Goal: Information Seeking & Learning: Learn about a topic

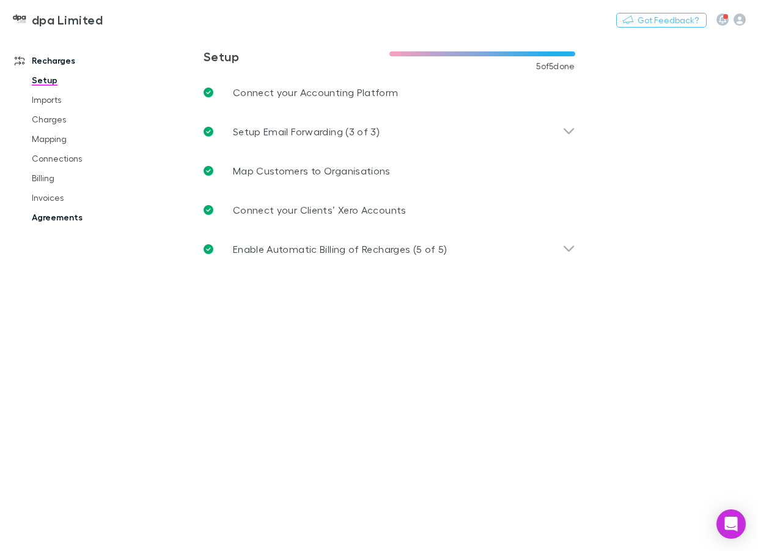
click at [52, 219] on link "Agreements" at bounding box center [87, 217] width 135 height 20
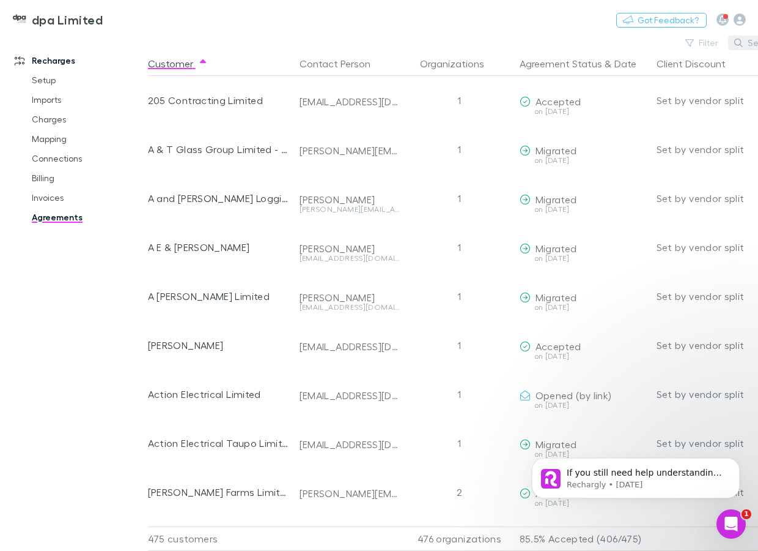
click at [743, 43] on icon "button" at bounding box center [739, 43] width 9 height 9
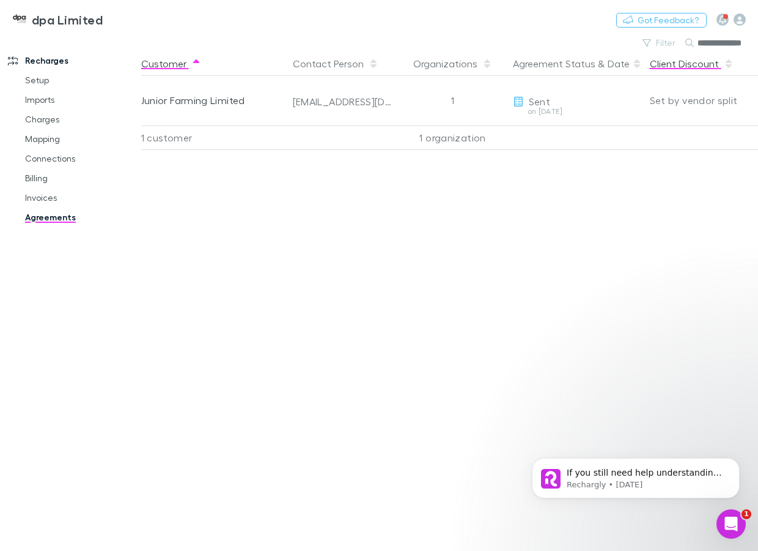
type input "**********"
click at [35, 196] on link "Invoices" at bounding box center [80, 198] width 135 height 20
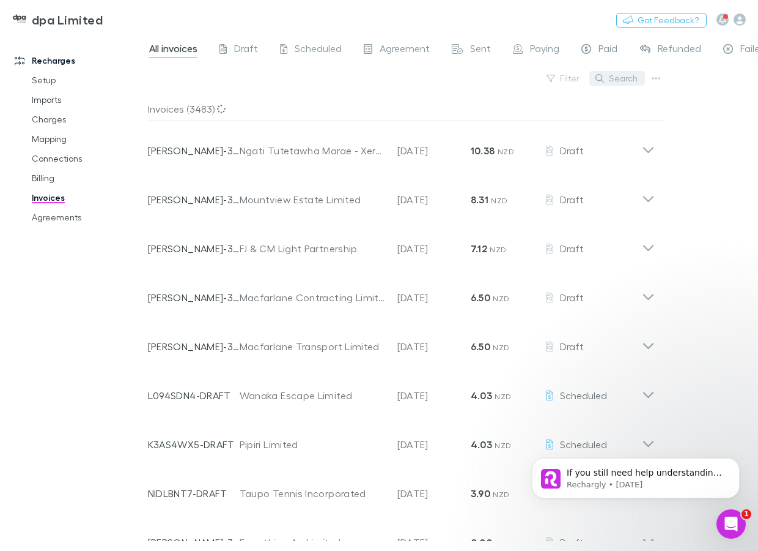
click at [625, 75] on button "Search" at bounding box center [618, 78] width 56 height 15
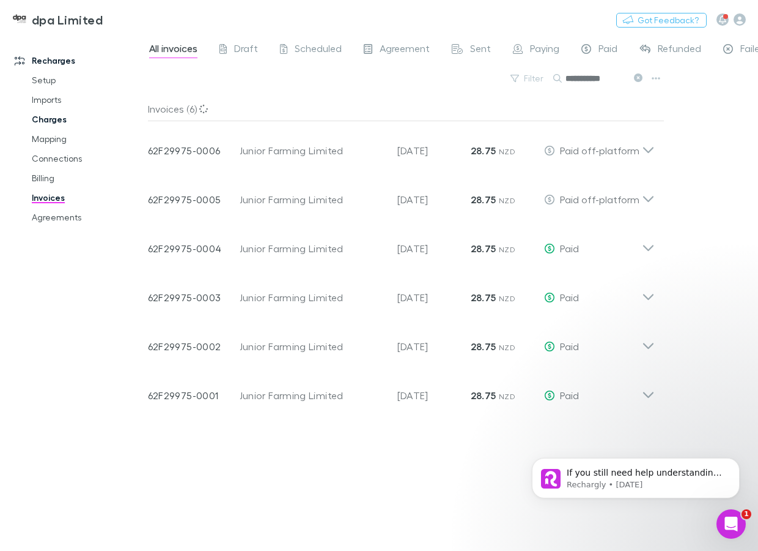
type input "**********"
click at [47, 119] on link "Charges" at bounding box center [87, 119] width 135 height 20
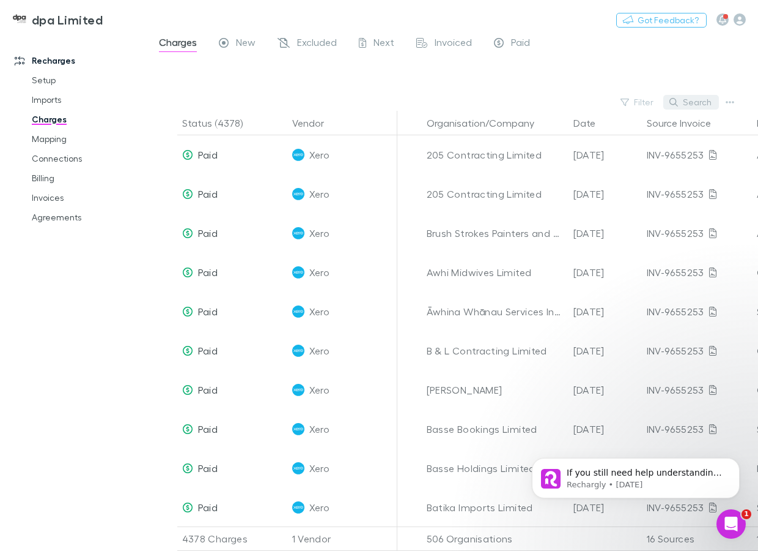
click at [696, 97] on button "Search" at bounding box center [692, 102] width 56 height 15
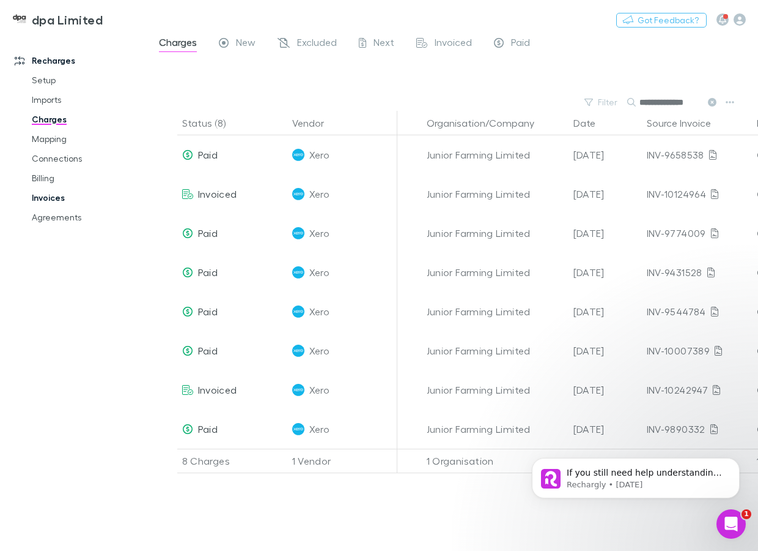
type input "**********"
click at [45, 199] on link "Invoices" at bounding box center [87, 198] width 135 height 20
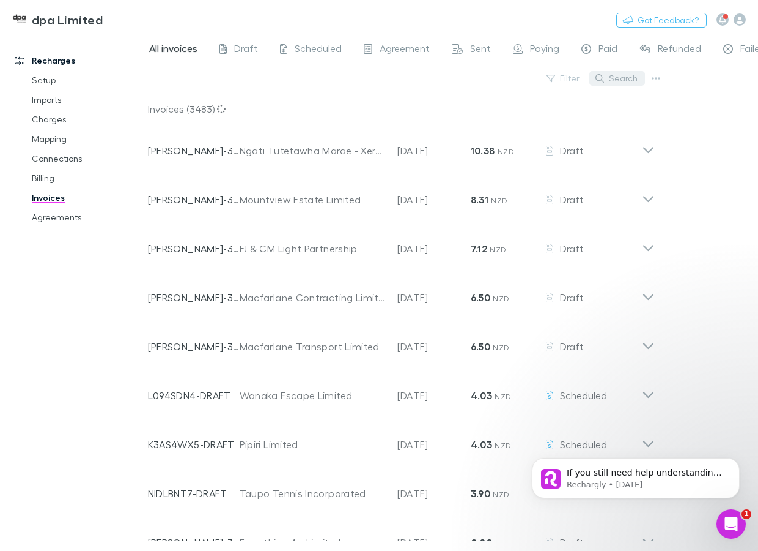
click at [631, 75] on button "Search" at bounding box center [618, 78] width 56 height 15
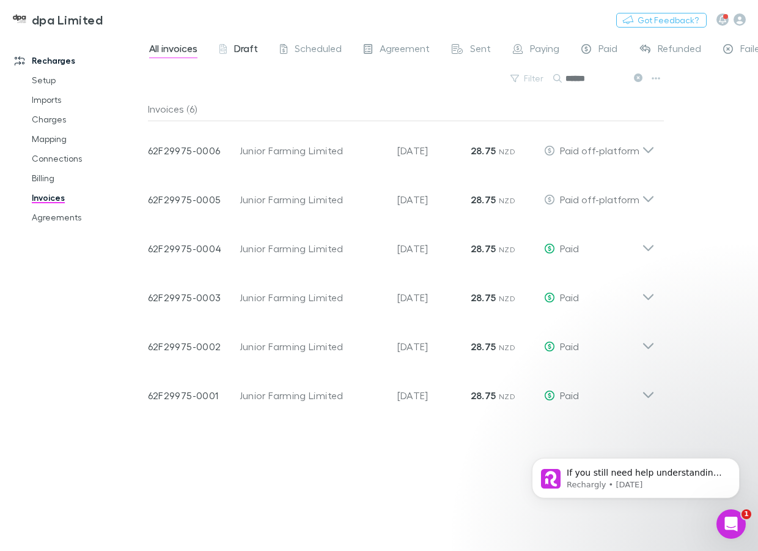
type input "******"
click at [243, 48] on span "Draft" at bounding box center [246, 50] width 24 height 16
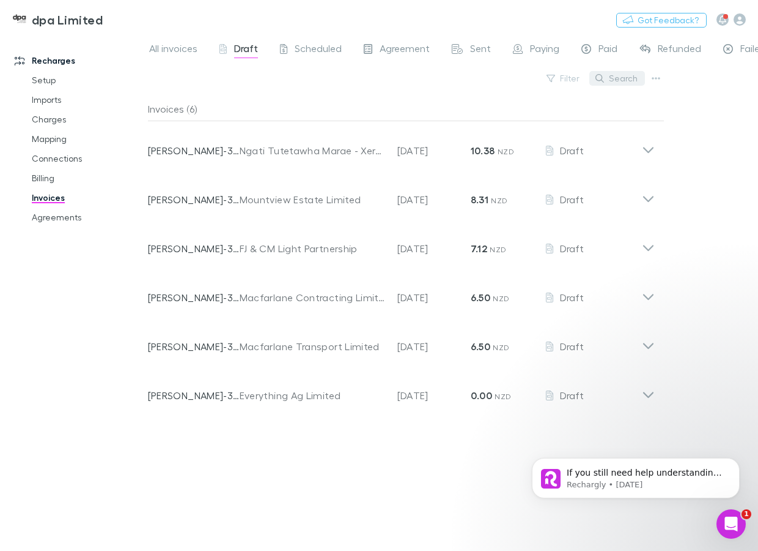
click at [634, 79] on button "Search" at bounding box center [618, 78] width 56 height 15
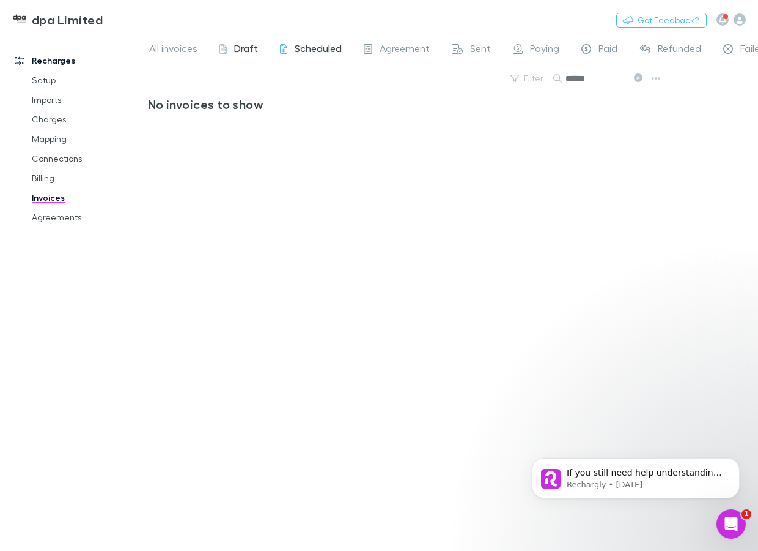
type input "******"
click at [302, 51] on span "Scheduled" at bounding box center [318, 50] width 47 height 16
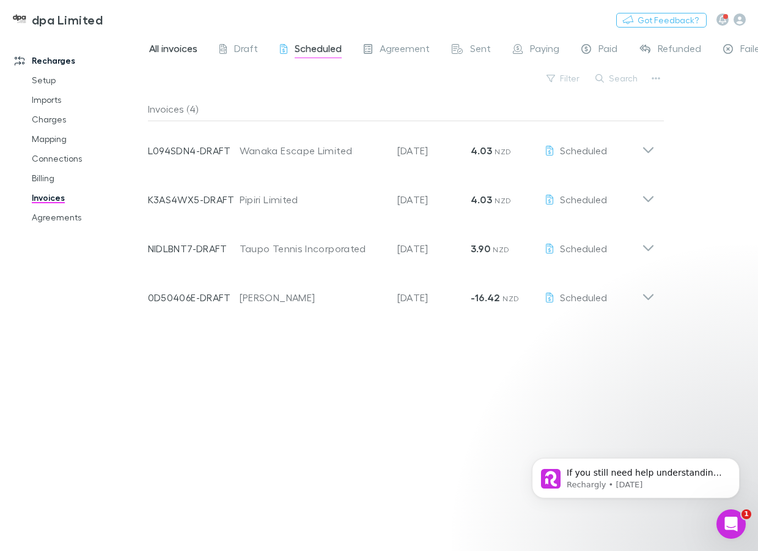
click at [176, 46] on span "All invoices" at bounding box center [173, 50] width 48 height 16
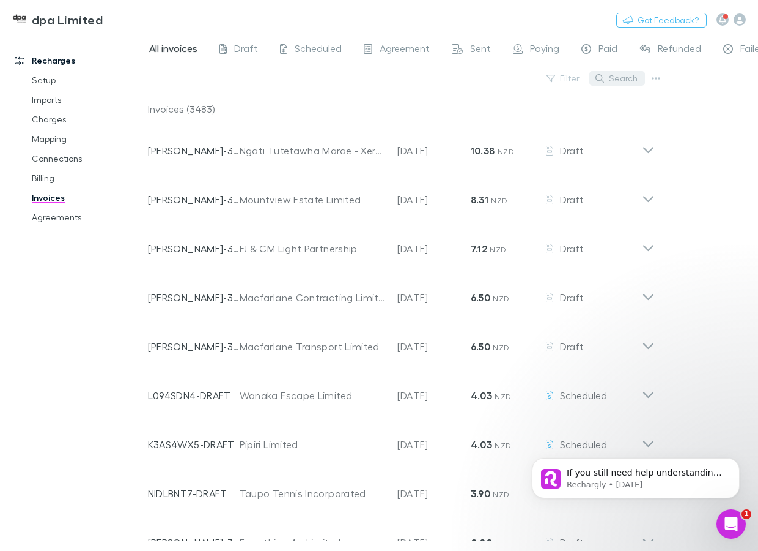
click at [642, 76] on button "Search" at bounding box center [618, 78] width 56 height 15
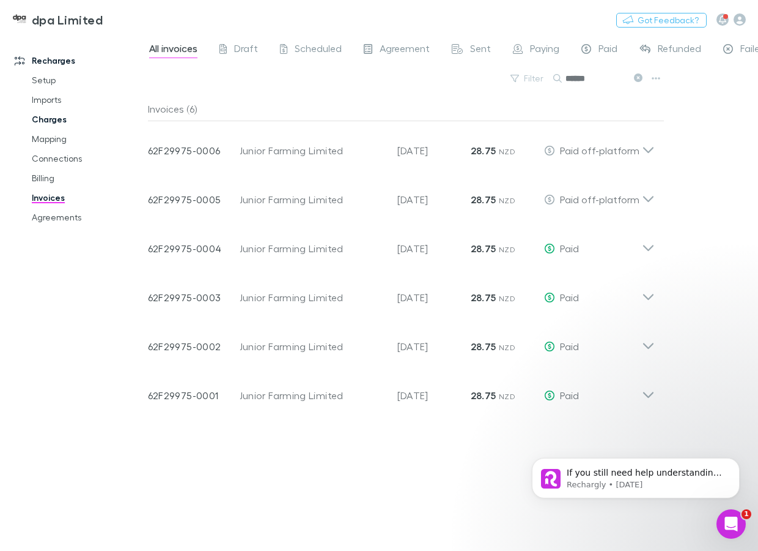
type input "******"
click at [42, 116] on link "Charges" at bounding box center [87, 119] width 135 height 20
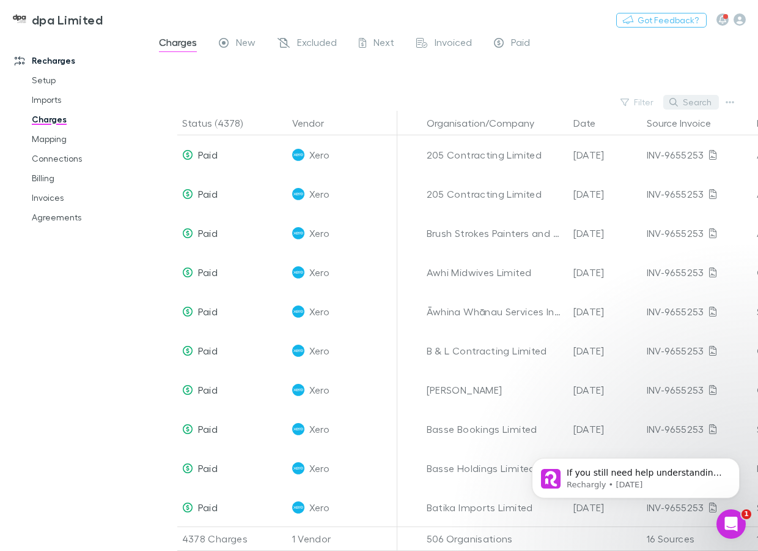
click at [714, 107] on button "Search" at bounding box center [692, 102] width 56 height 15
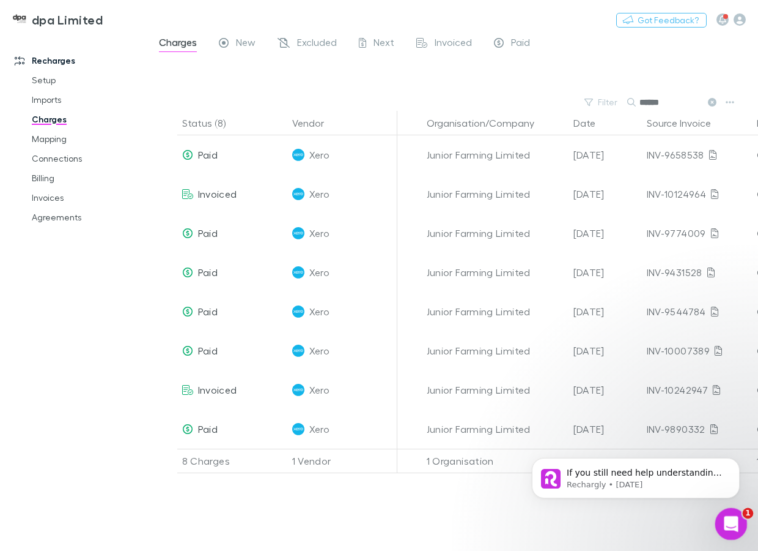
type input "******"
click at [734, 517] on icon "Open Intercom Messenger" at bounding box center [730, 522] width 20 height 20
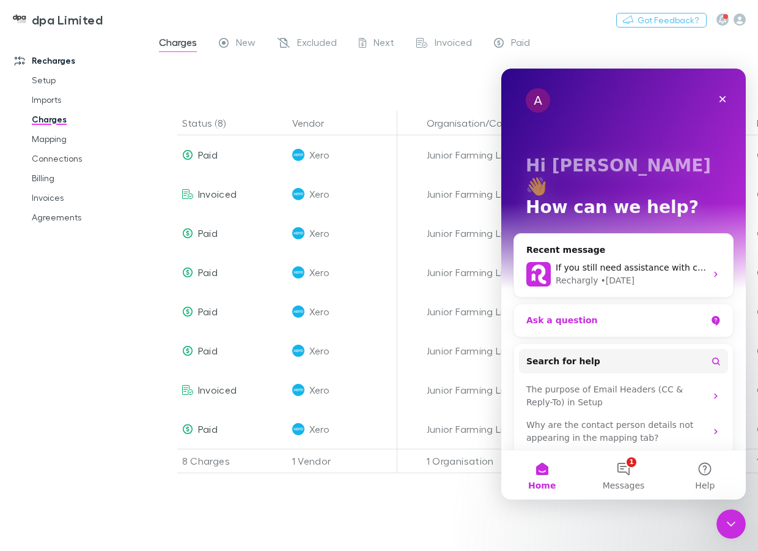
click at [579, 314] on div "Ask a question" at bounding box center [617, 320] width 180 height 13
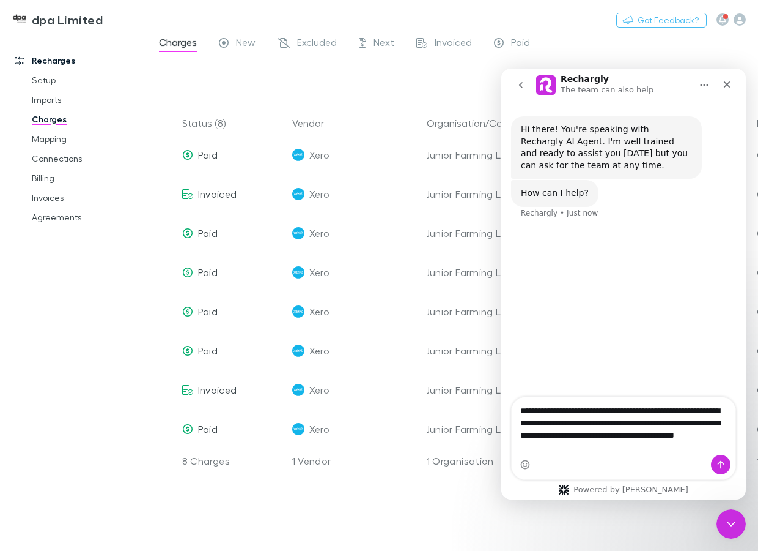
type textarea "**********"
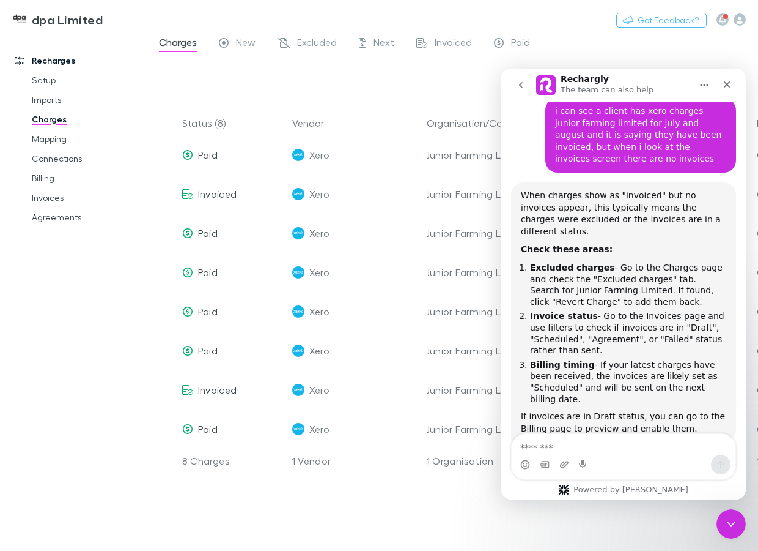
scroll to position [157, 0]
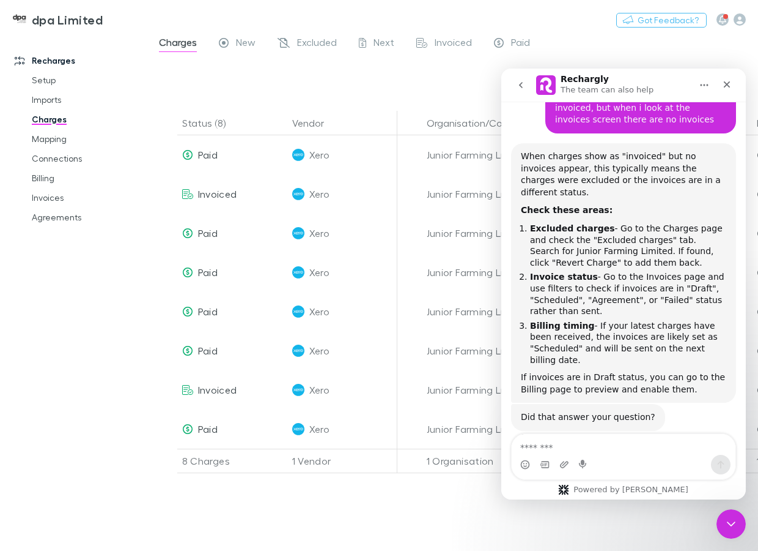
click at [150, 78] on main "Charges New Excluded Next Invoiced Paid Filter Search ****** Status (8) Vendor …" at bounding box center [453, 292] width 610 height 516
click at [730, 517] on icon "Close Intercom Messenger" at bounding box center [729, 521] width 15 height 15
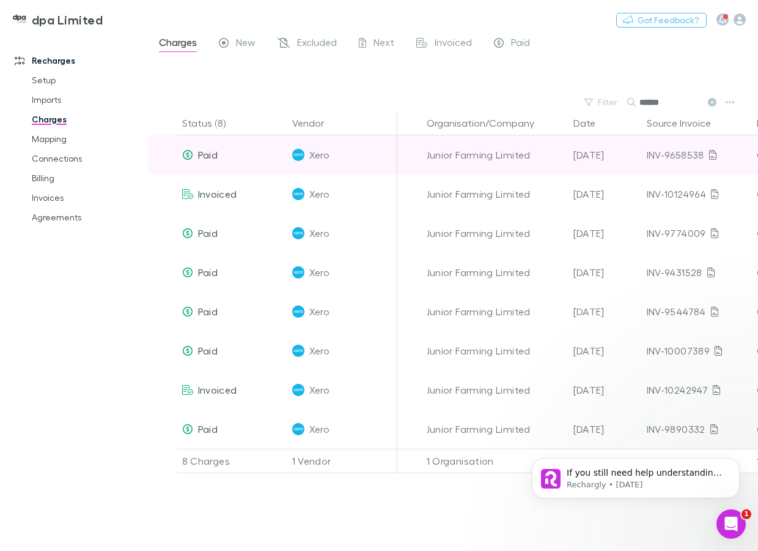
scroll to position [0, 0]
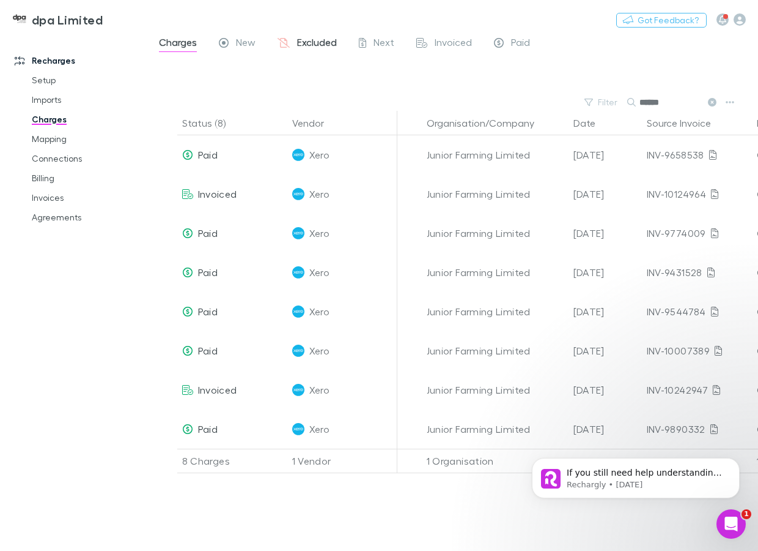
click at [318, 40] on span "Excluded" at bounding box center [317, 44] width 40 height 16
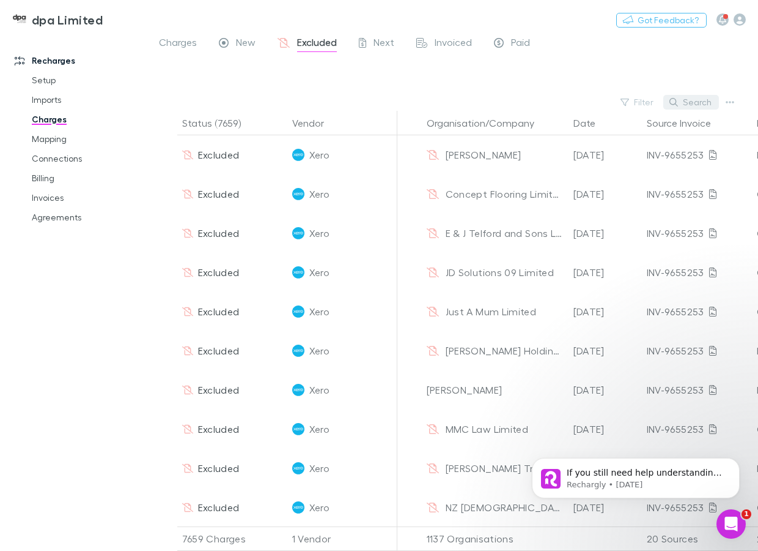
click at [690, 96] on button "Search" at bounding box center [692, 102] width 56 height 15
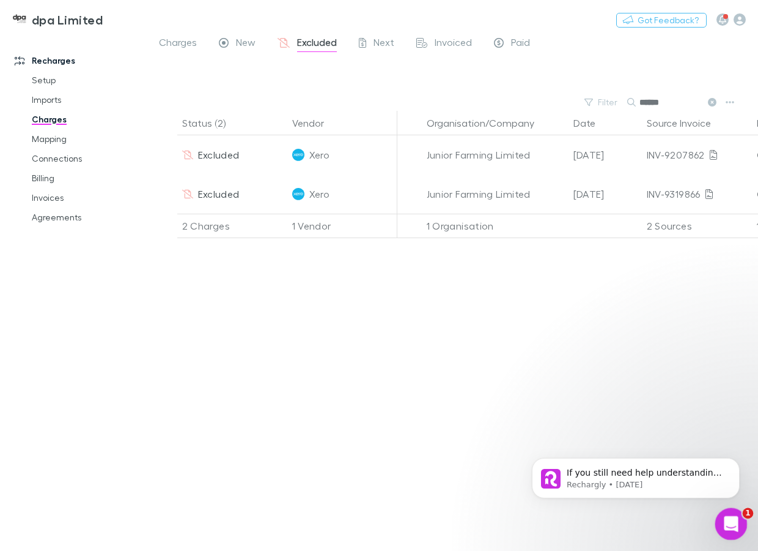
type input "******"
click at [726, 521] on icon "Open Intercom Messenger" at bounding box center [730, 522] width 20 height 20
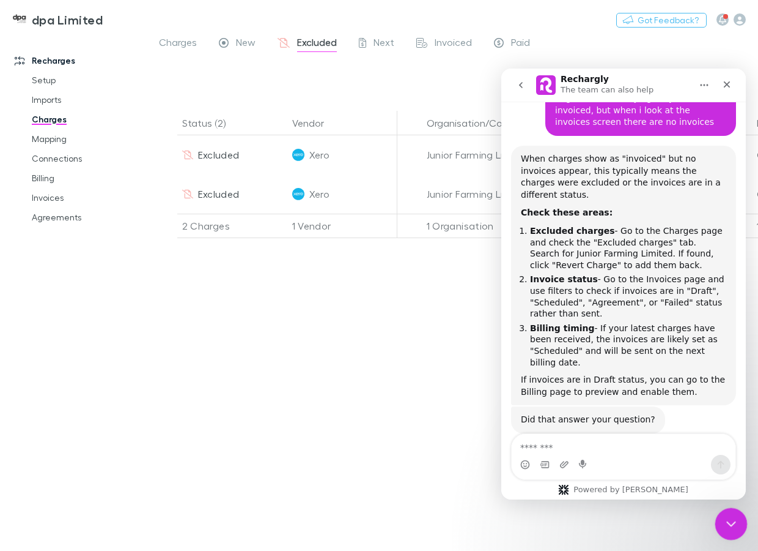
scroll to position [157, 0]
click at [333, 317] on div "Status (2) Vendor Organisation/Company Date Source Invoice Plan Details/Descrip…" at bounding box center [453, 331] width 610 height 440
click at [728, 522] on icon "Close Intercom Messenger" at bounding box center [729, 521] width 9 height 5
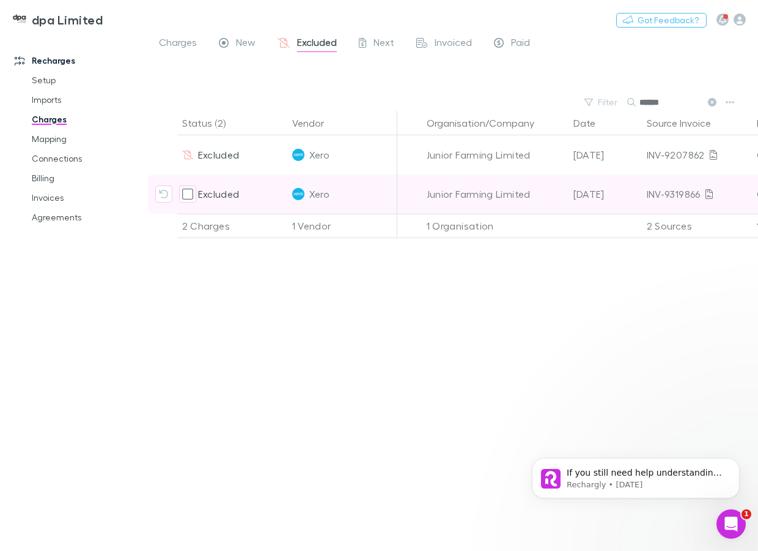
scroll to position [0, 0]
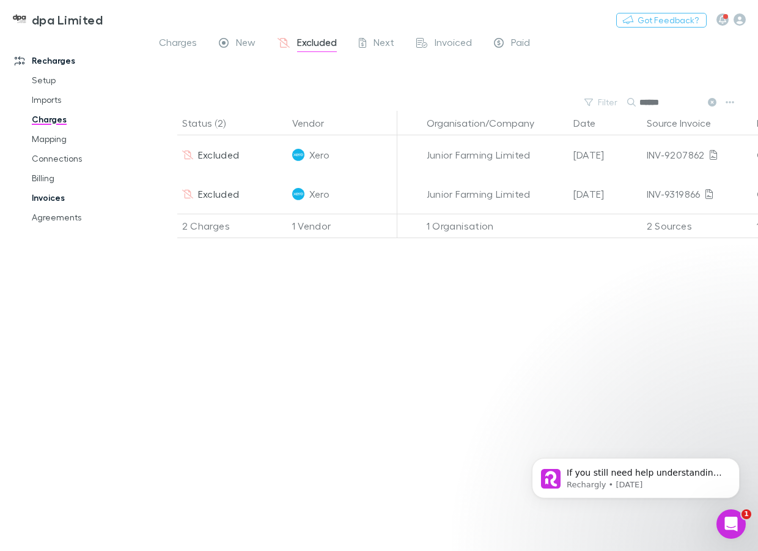
click at [43, 196] on link "Invoices" at bounding box center [87, 198] width 135 height 20
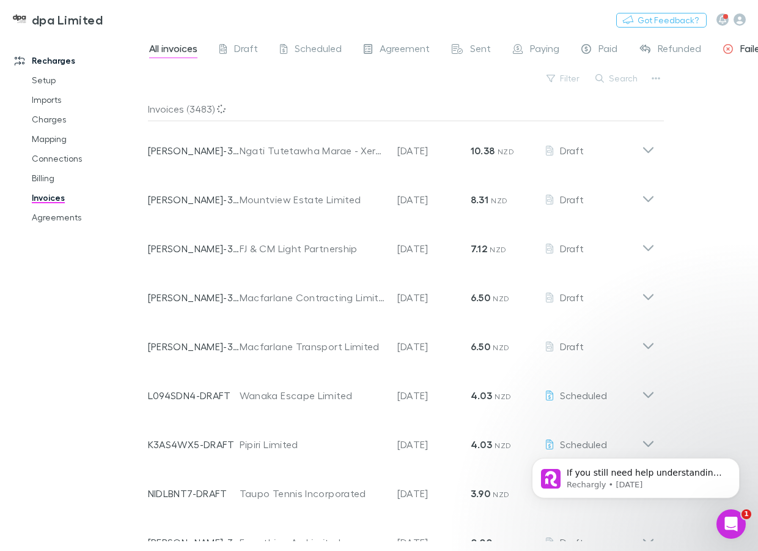
click at [732, 48] on div "Failed" at bounding box center [745, 50] width 43 height 16
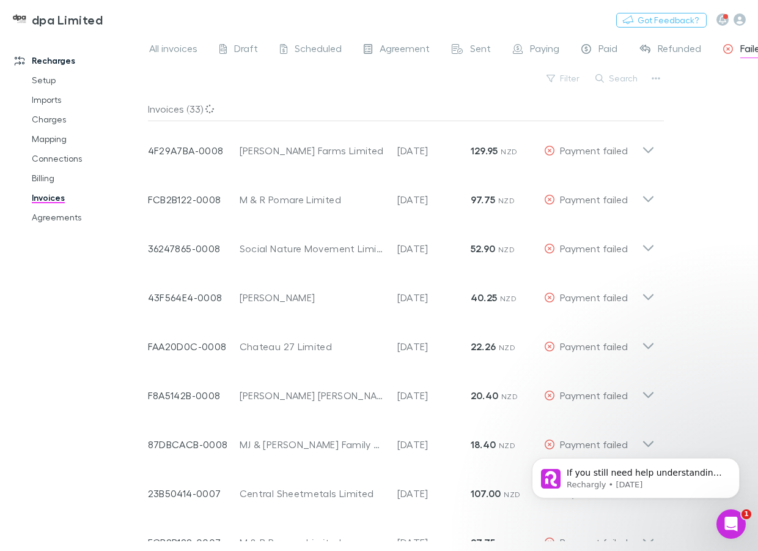
scroll to position [0, 8]
click at [618, 73] on button "Search" at bounding box center [618, 78] width 56 height 15
type input "*"
click at [395, 46] on span "Agreement" at bounding box center [397, 50] width 50 height 16
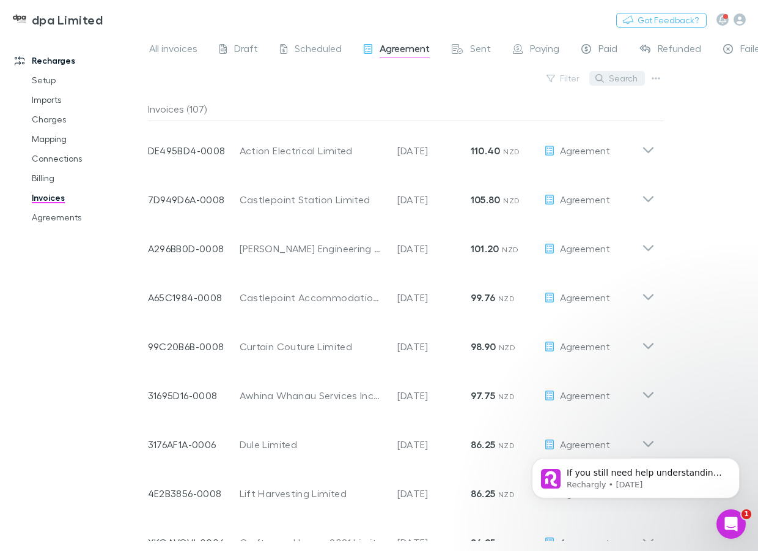
click at [622, 76] on button "Search" at bounding box center [618, 78] width 56 height 15
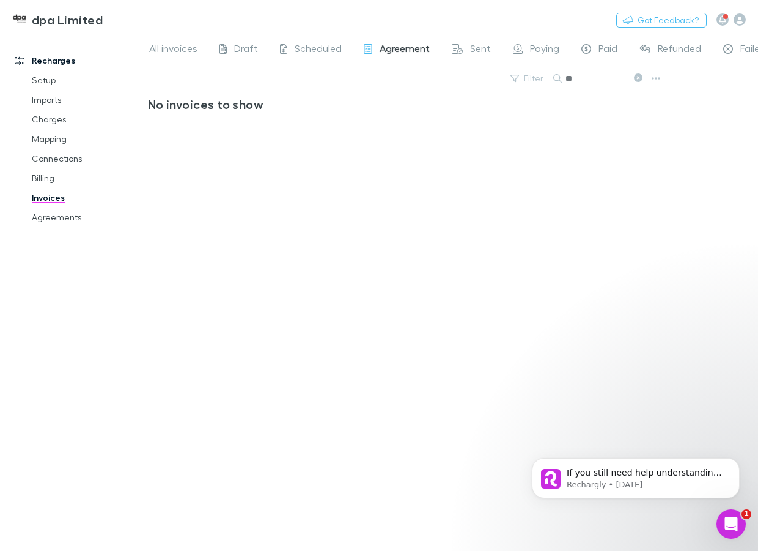
type input "*"
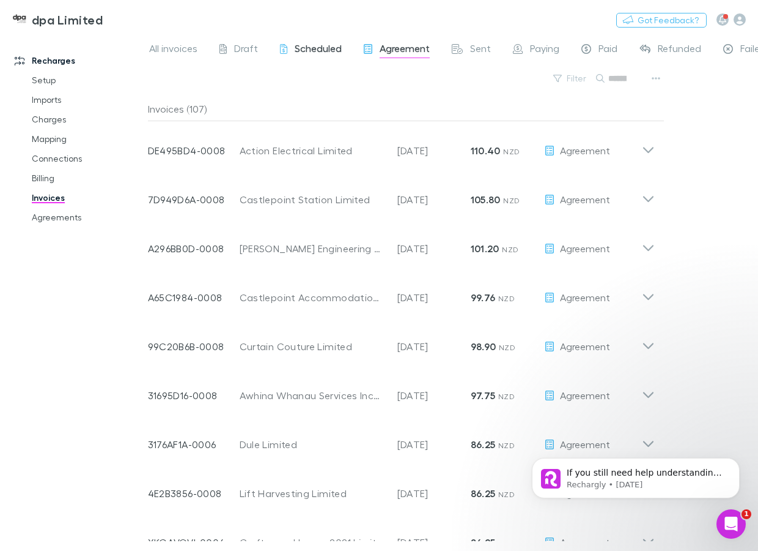
click at [297, 51] on span "Scheduled" at bounding box center [318, 50] width 47 height 16
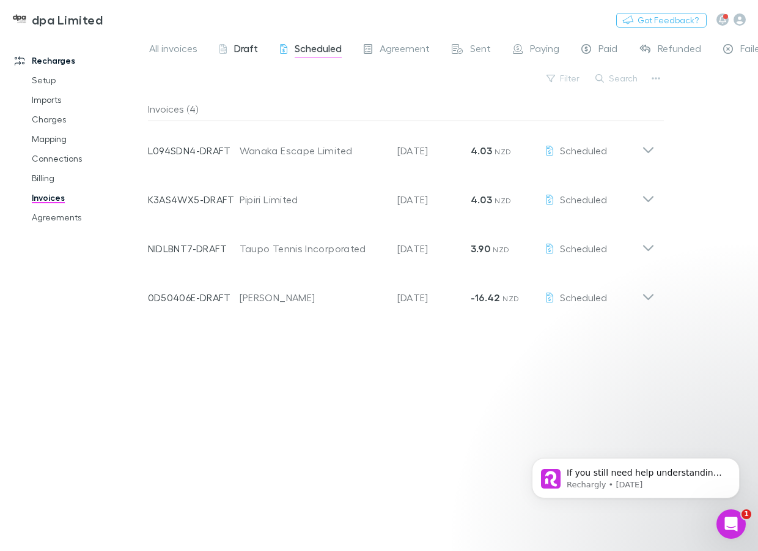
click at [256, 49] on span "Draft" at bounding box center [246, 50] width 24 height 16
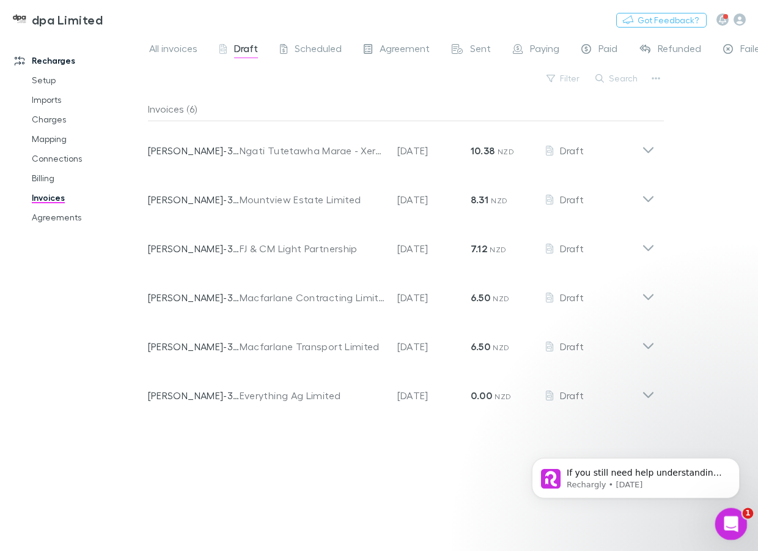
drag, startPoint x: 1461, startPoint y: 1034, endPoint x: 742, endPoint y: 526, distance: 880.3
click at [744, 527] on html at bounding box center [729, 521] width 29 height 29
click at [740, 523] on div "Open Intercom Messenger" at bounding box center [730, 522] width 40 height 40
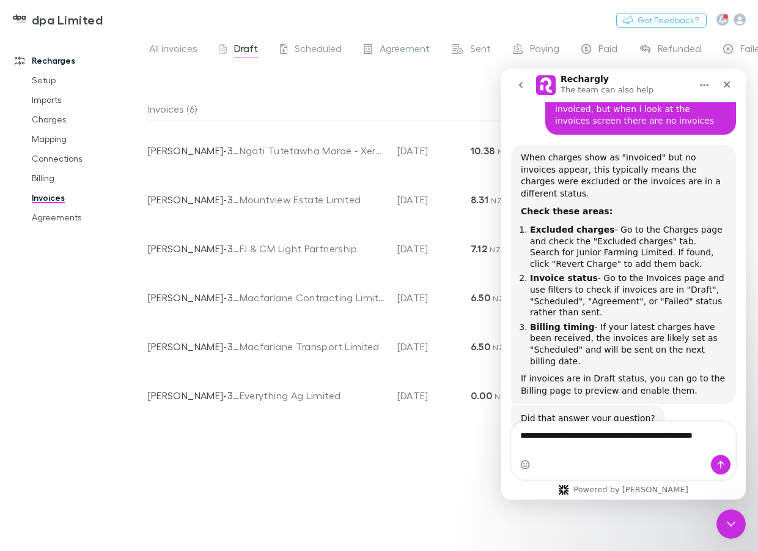
scroll to position [169, 0]
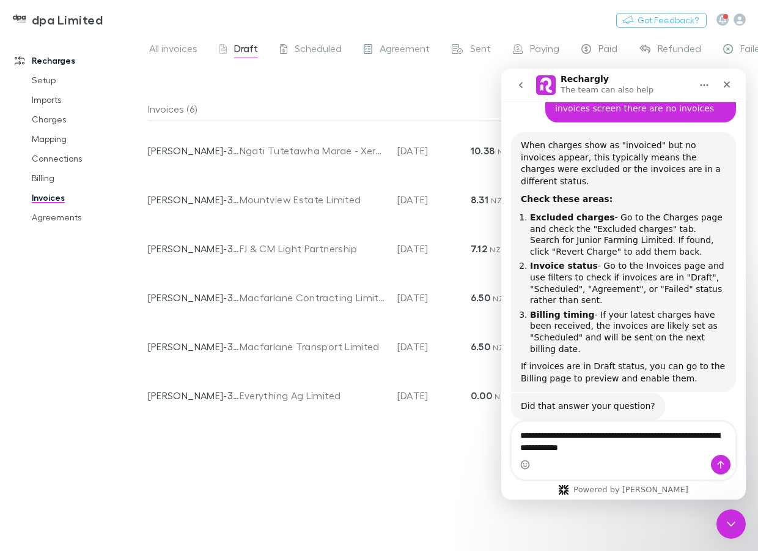
type textarea "**********"
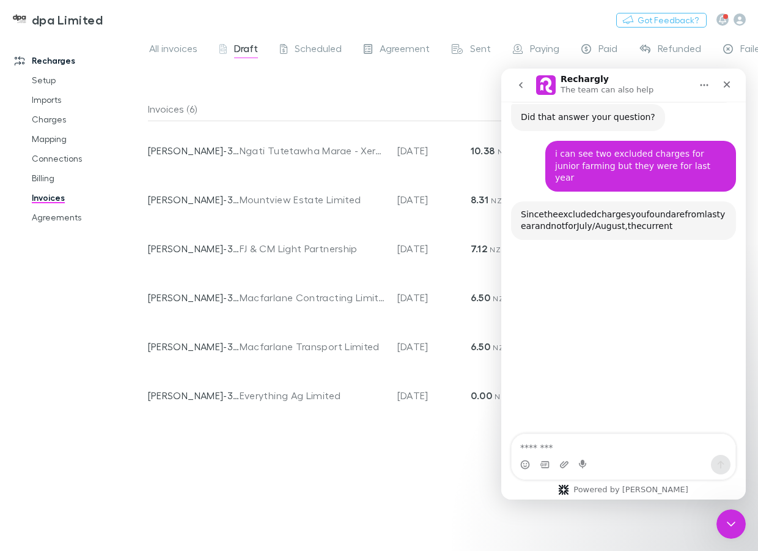
scroll to position [476, 0]
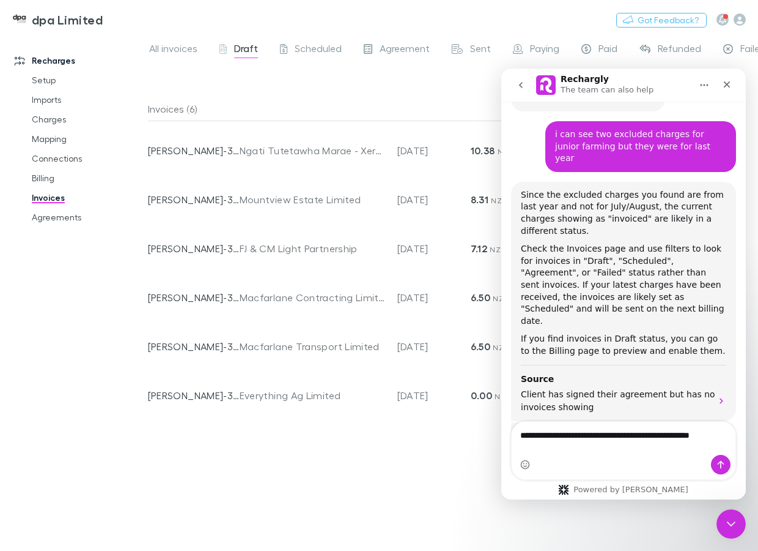
type textarea "**********"
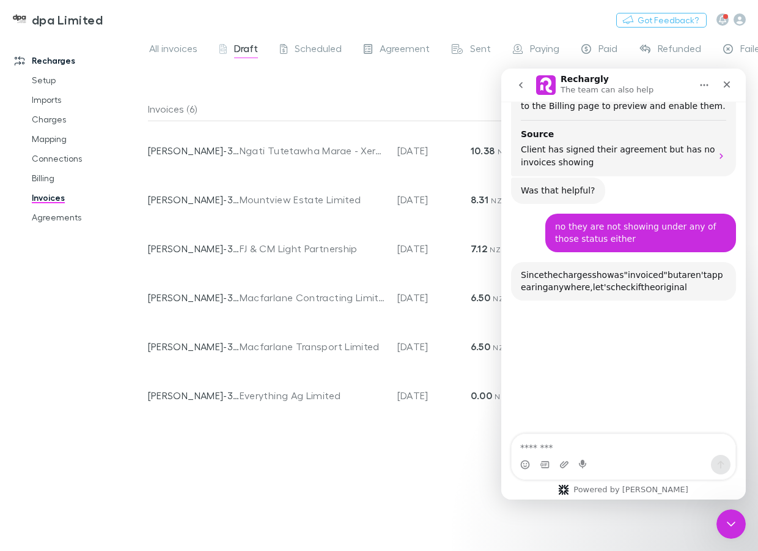
scroll to position [777, 0]
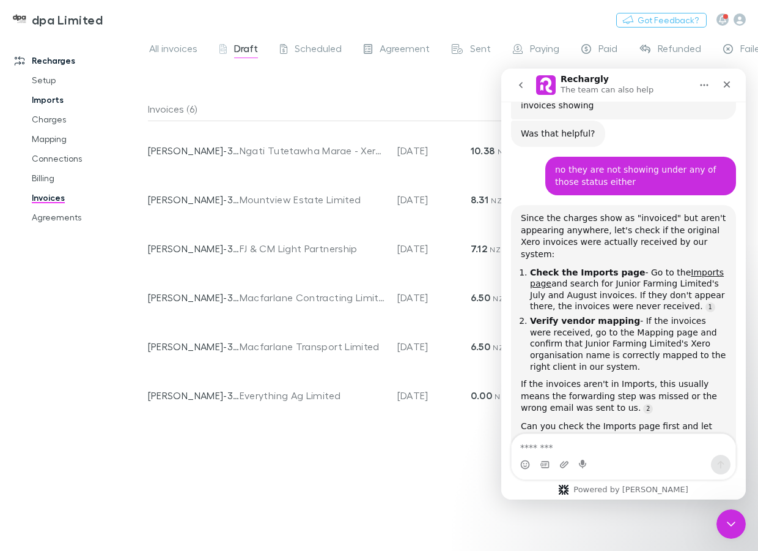
click at [46, 97] on link "Imports" at bounding box center [87, 100] width 135 height 20
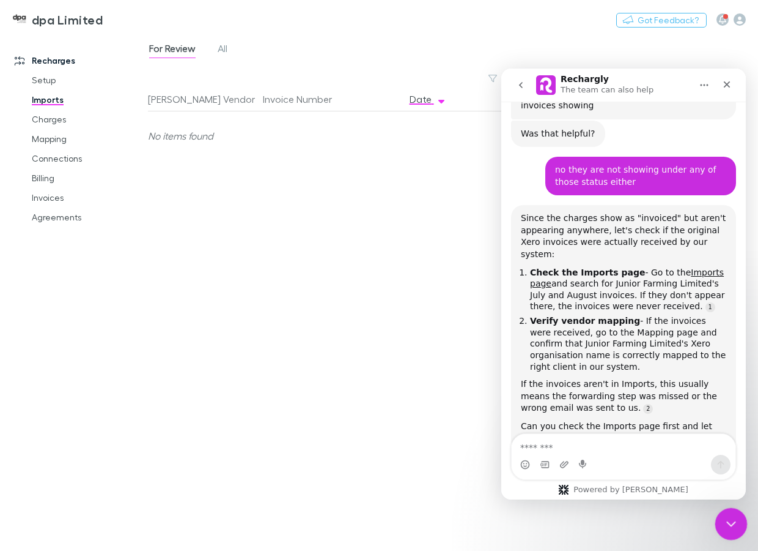
click at [732, 517] on icon "Close Intercom Messenger" at bounding box center [729, 521] width 15 height 15
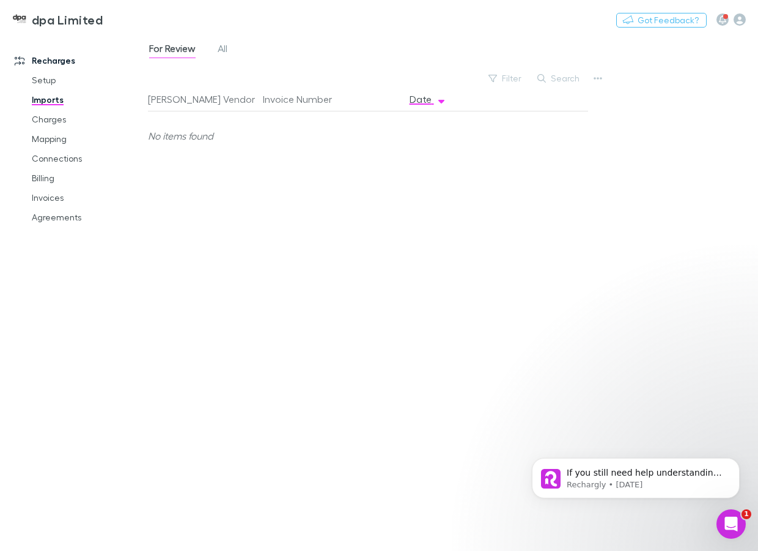
click at [231, 48] on div "For Review All" at bounding box center [193, 50] width 91 height 20
click at [223, 46] on span "All" at bounding box center [223, 50] width 10 height 16
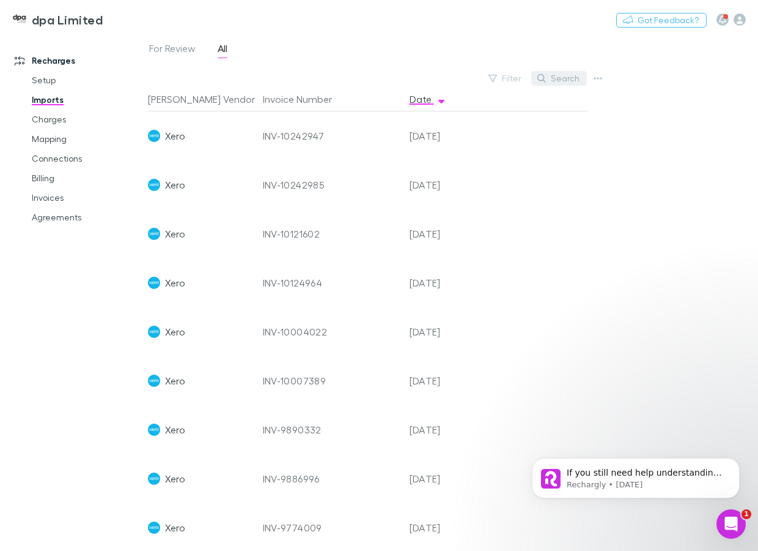
click at [574, 82] on button "Search" at bounding box center [560, 78] width 56 height 15
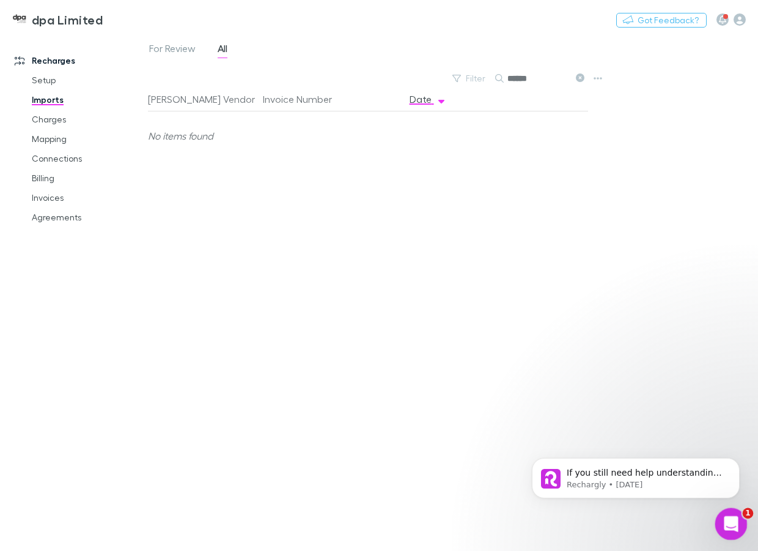
type input "******"
click at [736, 515] on div "Open Intercom Messenger" at bounding box center [730, 522] width 40 height 40
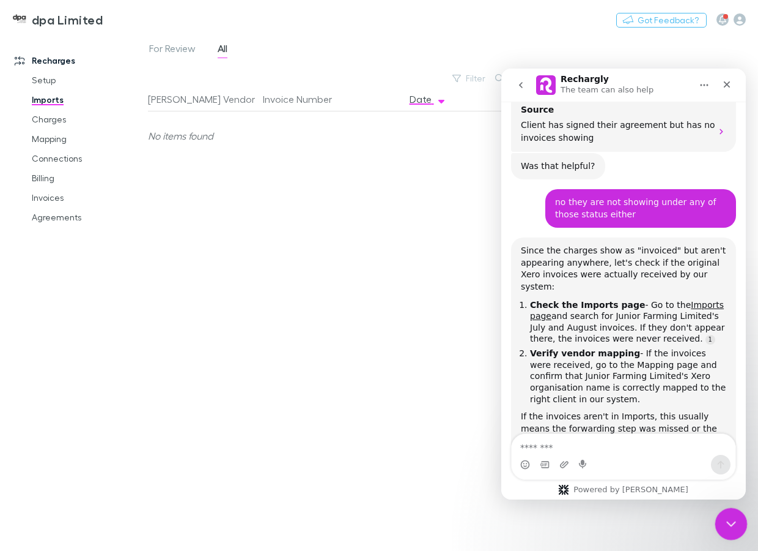
scroll to position [750, 0]
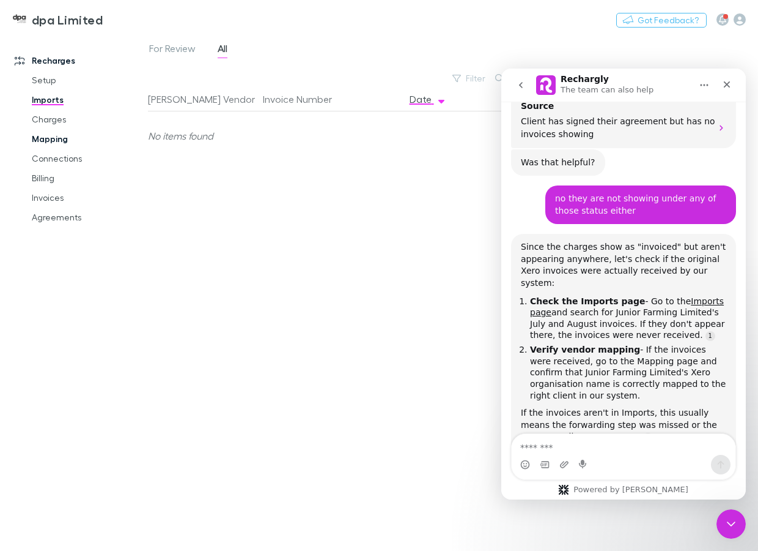
click at [39, 140] on link "Mapping" at bounding box center [87, 139] width 135 height 20
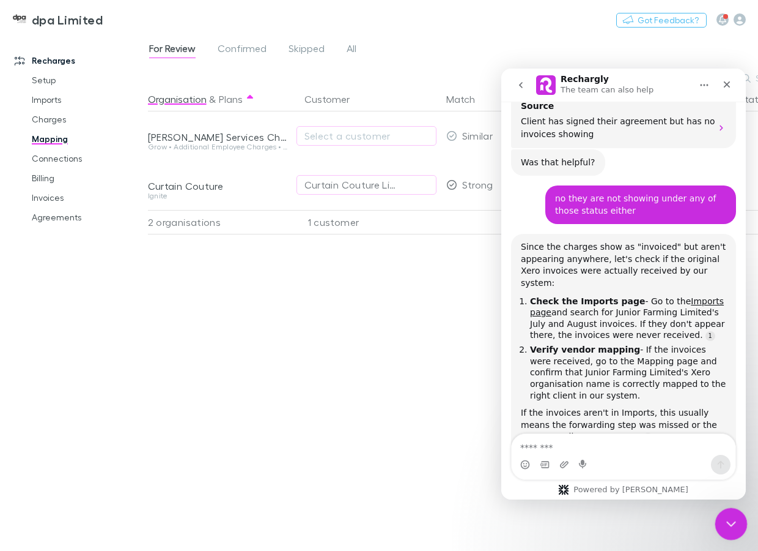
click at [735, 522] on icon "Close Intercom Messenger" at bounding box center [729, 521] width 15 height 15
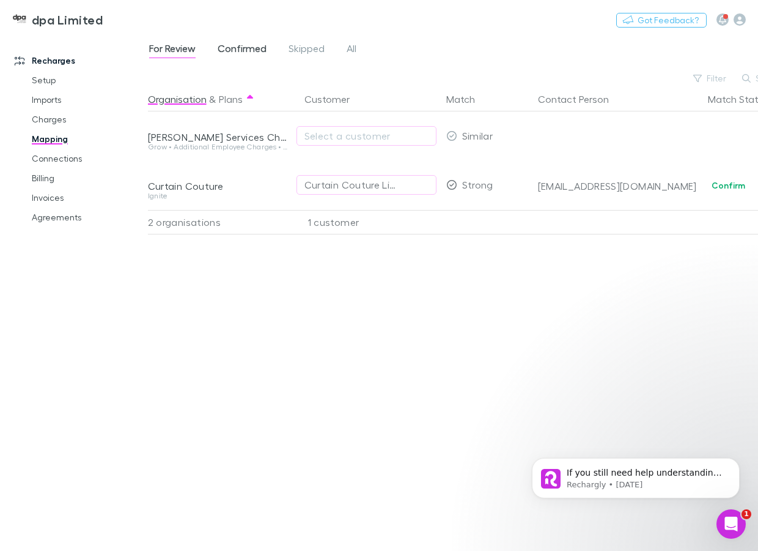
click at [242, 47] on span "Confirmed" at bounding box center [242, 50] width 49 height 16
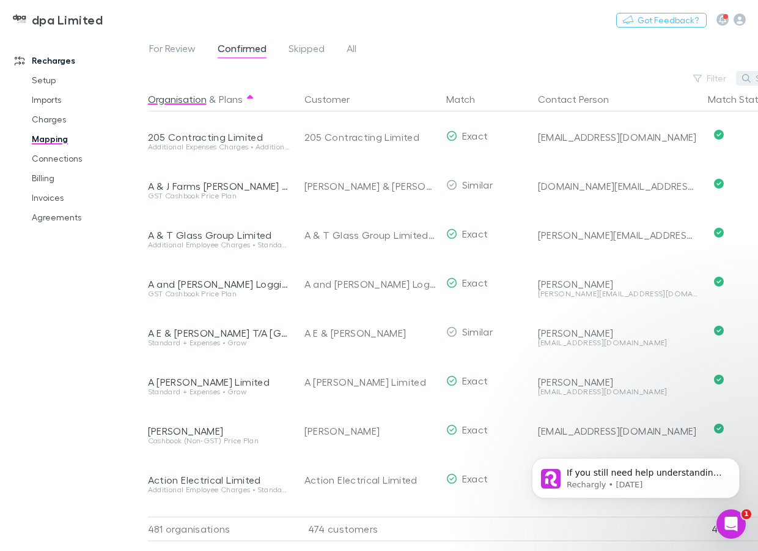
click at [746, 77] on icon "button" at bounding box center [747, 78] width 9 height 9
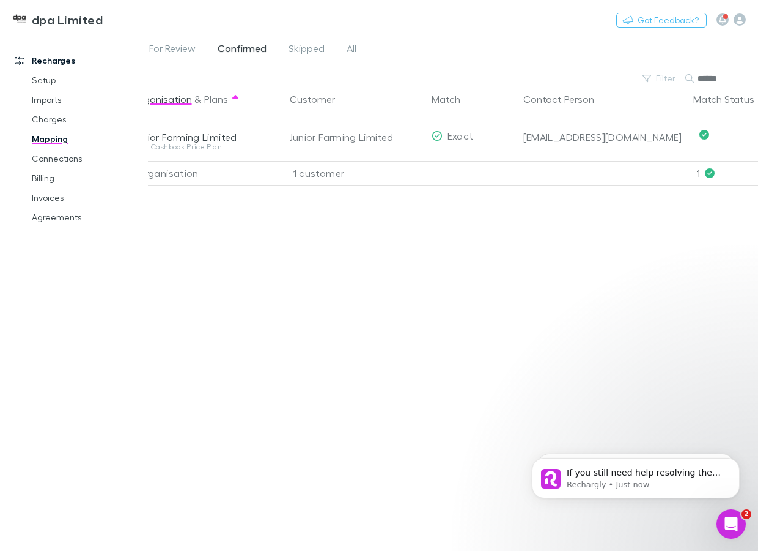
scroll to position [826, 0]
type input "******"
click at [730, 522] on icon "Open Intercom Messenger" at bounding box center [729, 522] width 9 height 10
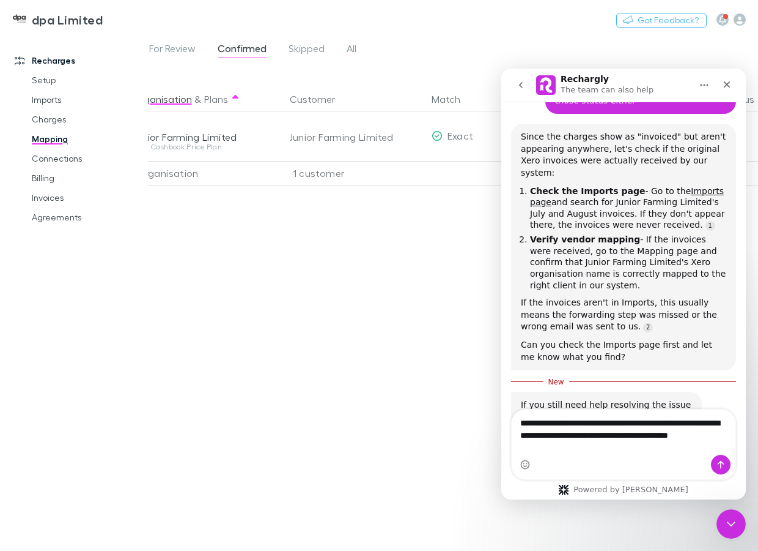
scroll to position [870, 0]
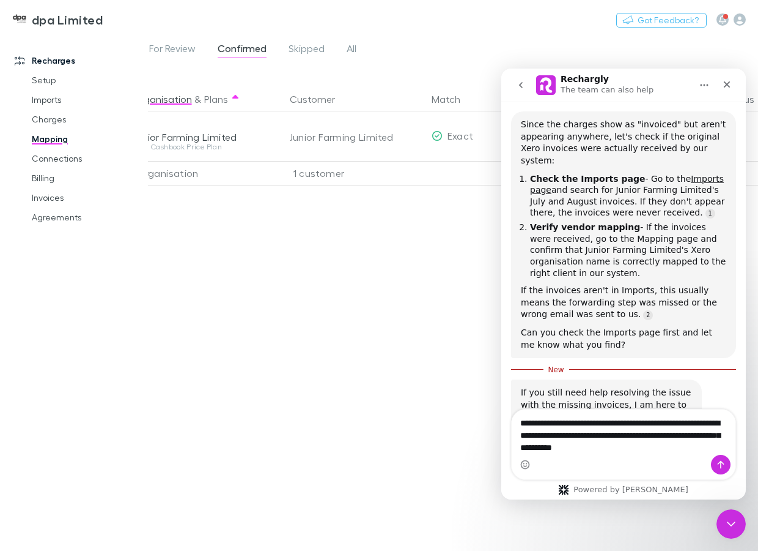
type textarea "**********"
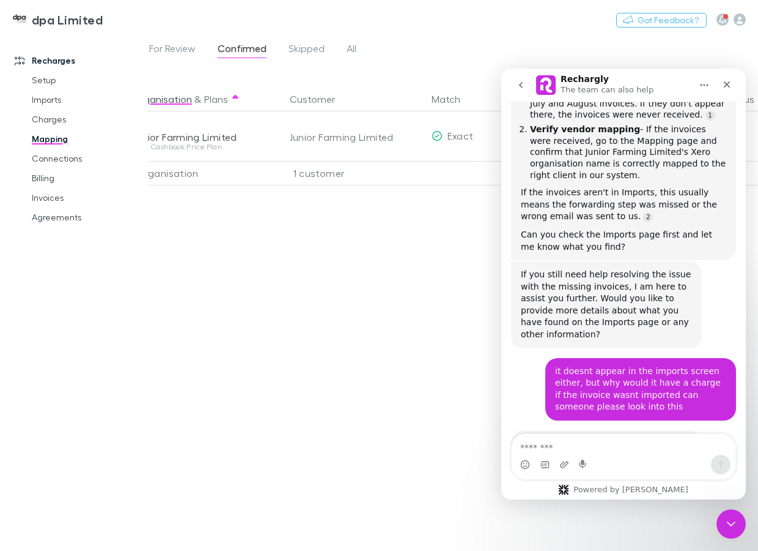
scroll to position [971, 0]
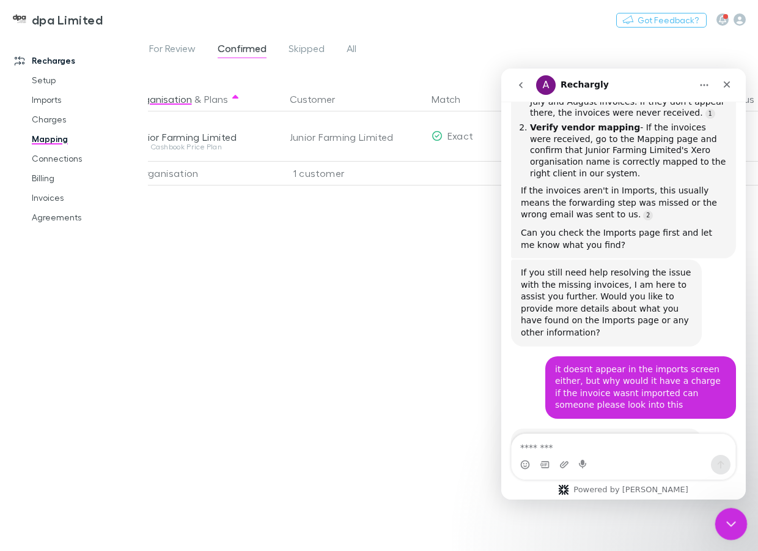
click at [736, 522] on icon "Close Intercom Messenger" at bounding box center [729, 521] width 15 height 15
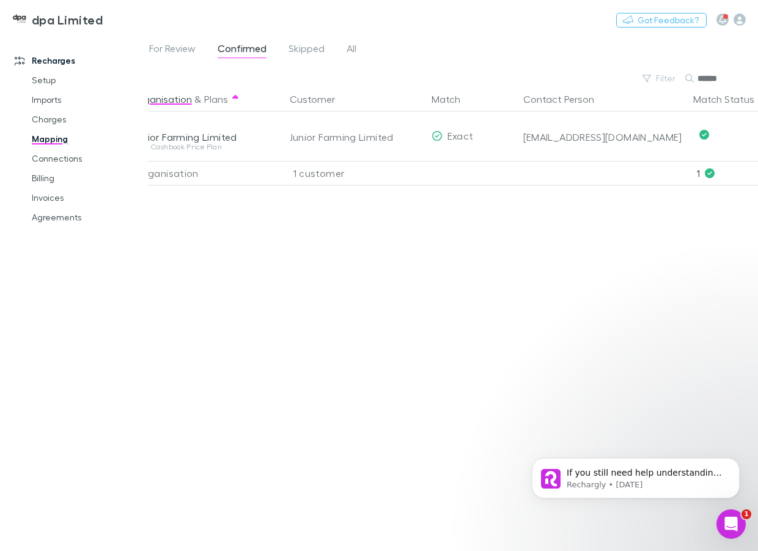
scroll to position [0, 0]
click at [736, 519] on icon "Open Intercom Messenger" at bounding box center [730, 522] width 20 height 20
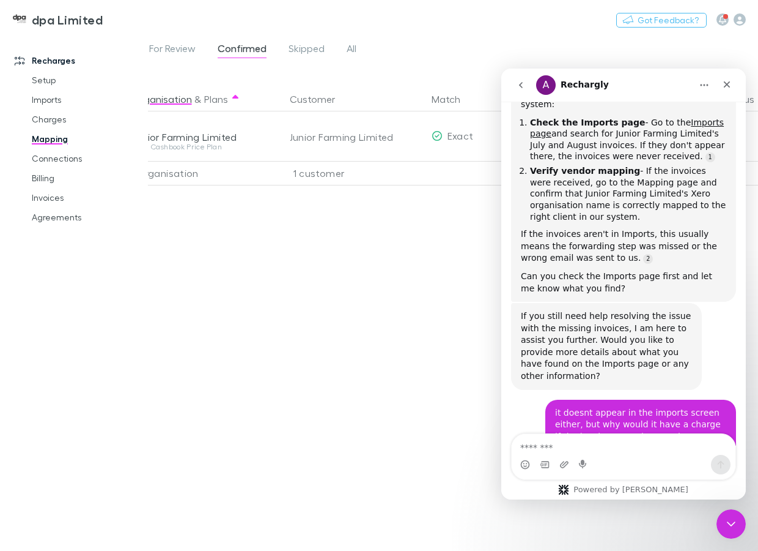
scroll to position [971, 0]
